Goal: Information Seeking & Learning: Learn about a topic

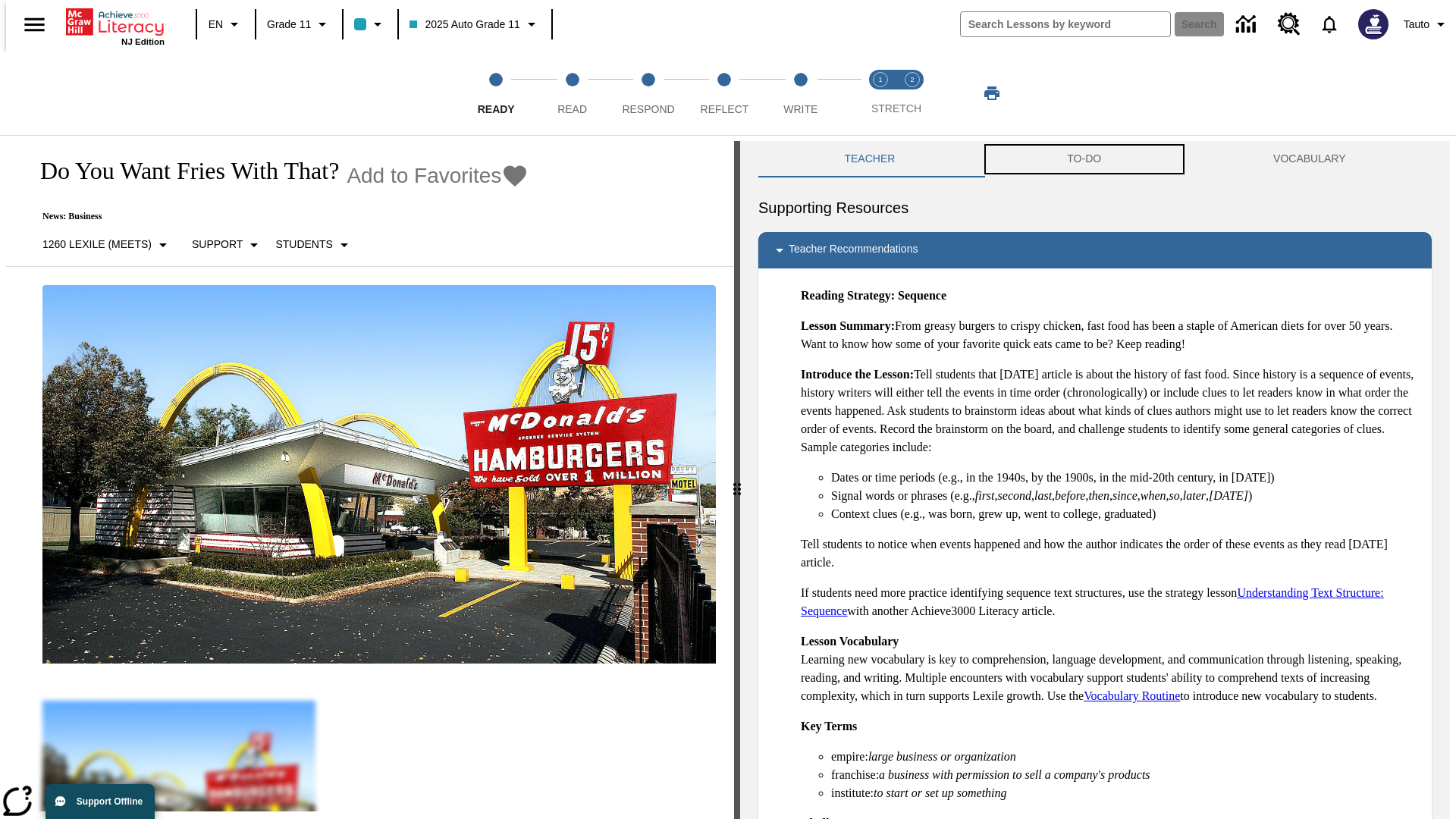
click at [1085, 159] on button "TO-DO" at bounding box center [1084, 159] width 206 height 37
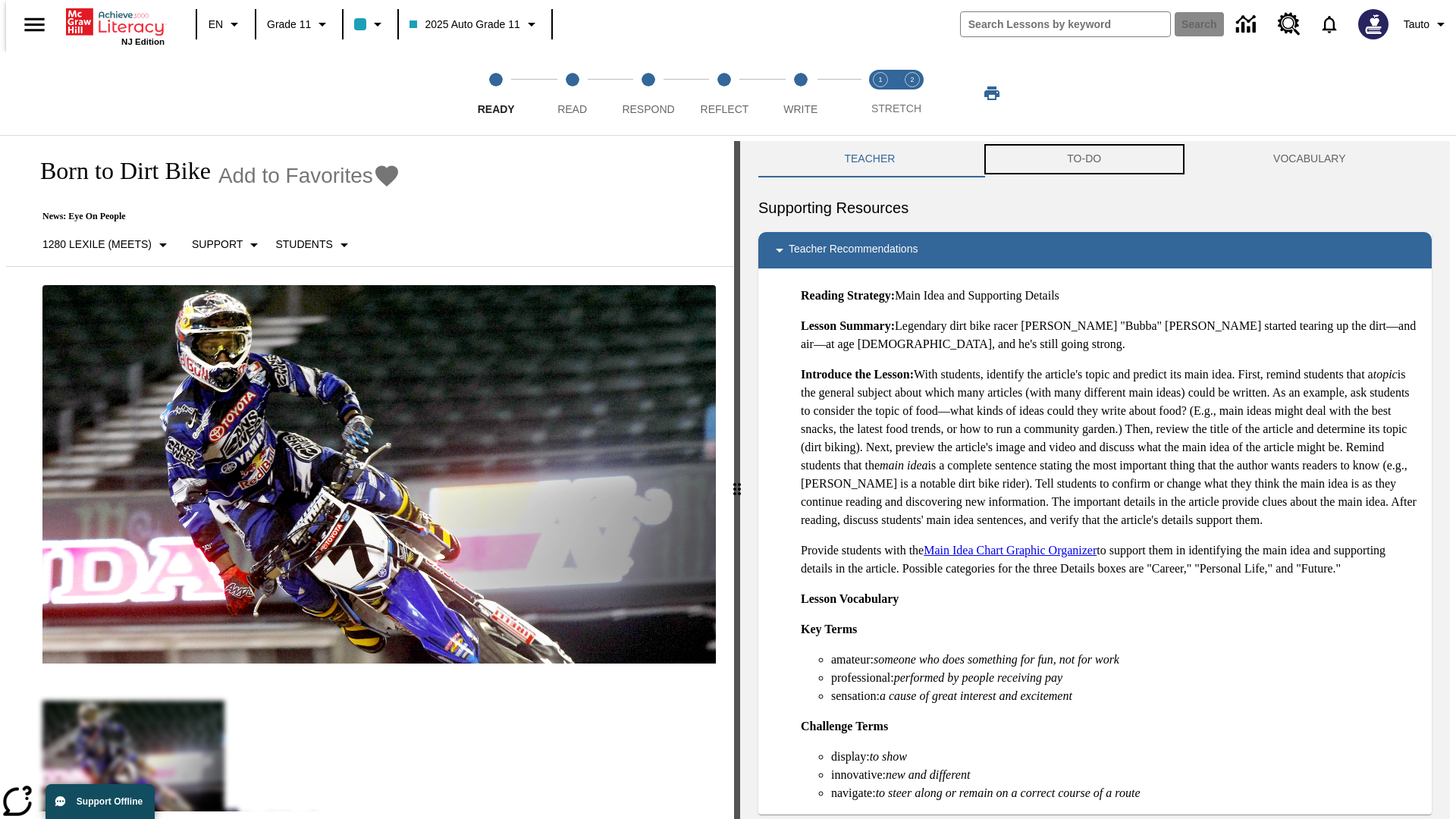
click at [1085, 159] on button "TO-DO" at bounding box center [1084, 159] width 206 height 37
